Goal: Information Seeking & Learning: Check status

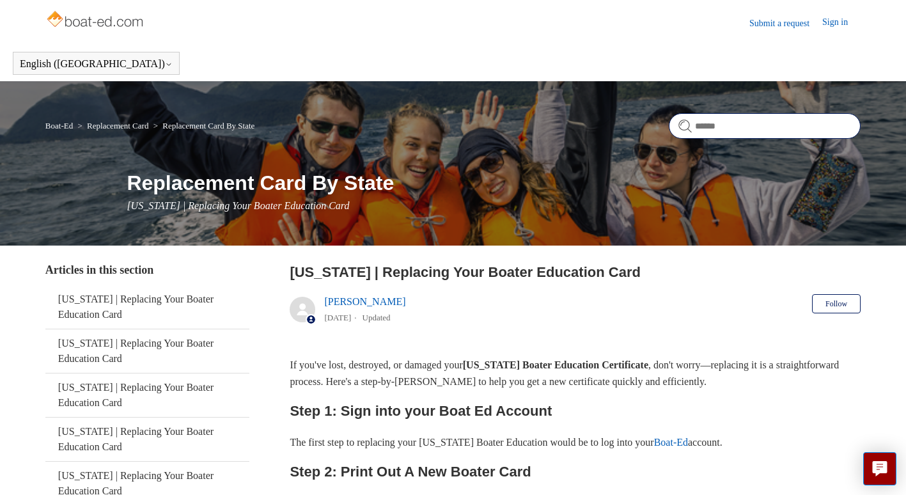
click at [737, 118] on input "Search" at bounding box center [765, 126] width 192 height 26
click at [95, 18] on img at bounding box center [96, 21] width 102 height 26
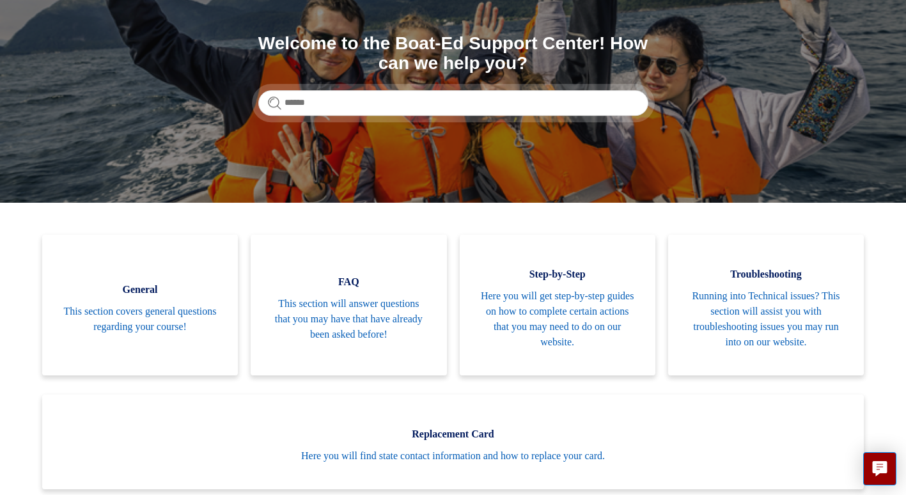
scroll to position [138, 0]
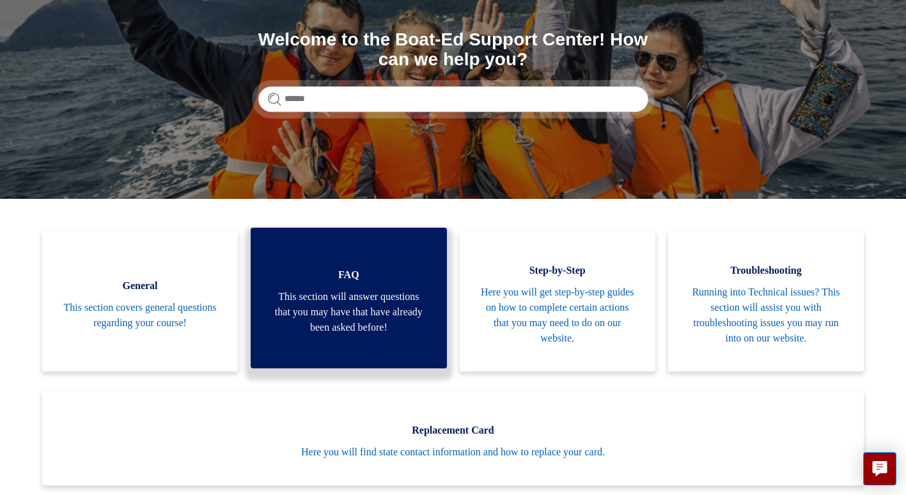
click at [348, 321] on span "This section will answer questions that you may have that have already been ask…" at bounding box center [348, 312] width 157 height 46
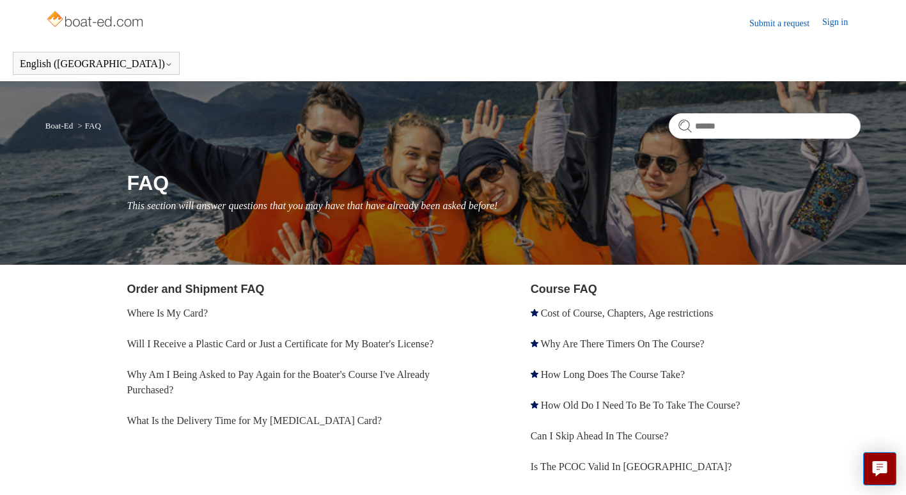
scroll to position [18, 0]
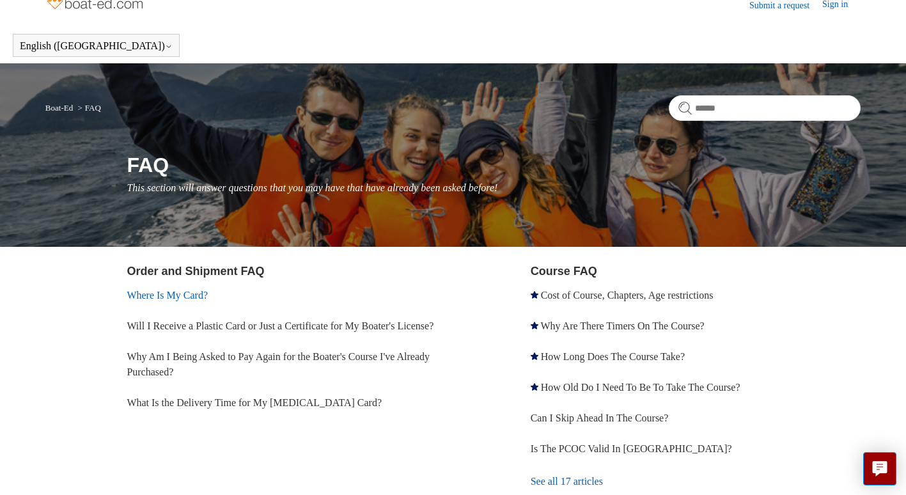
click at [182, 297] on link "Where Is My Card?" at bounding box center [167, 295] width 81 height 11
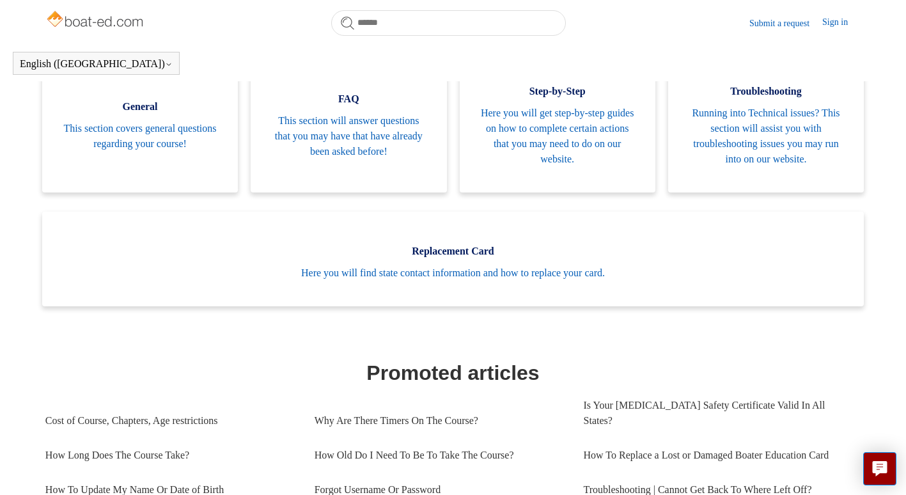
scroll to position [282, 0]
